Goal: Task Accomplishment & Management: Complete application form

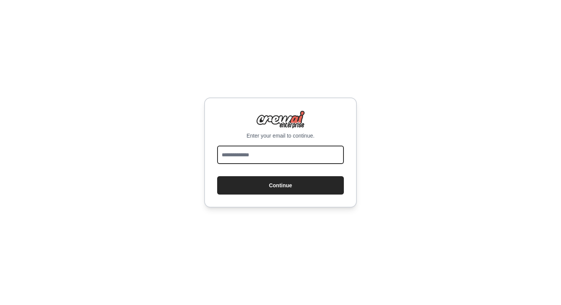
click at [294, 153] on input "email" at bounding box center [280, 154] width 127 height 18
type input "**********"
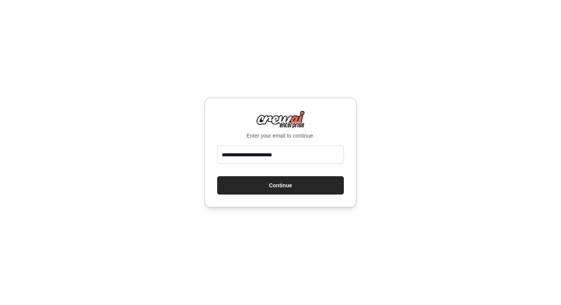
click at [285, 200] on div "**********" at bounding box center [280, 152] width 153 height 110
click at [290, 186] on button "Continue" at bounding box center [280, 185] width 127 height 18
